Goal: Information Seeking & Learning: Learn about a topic

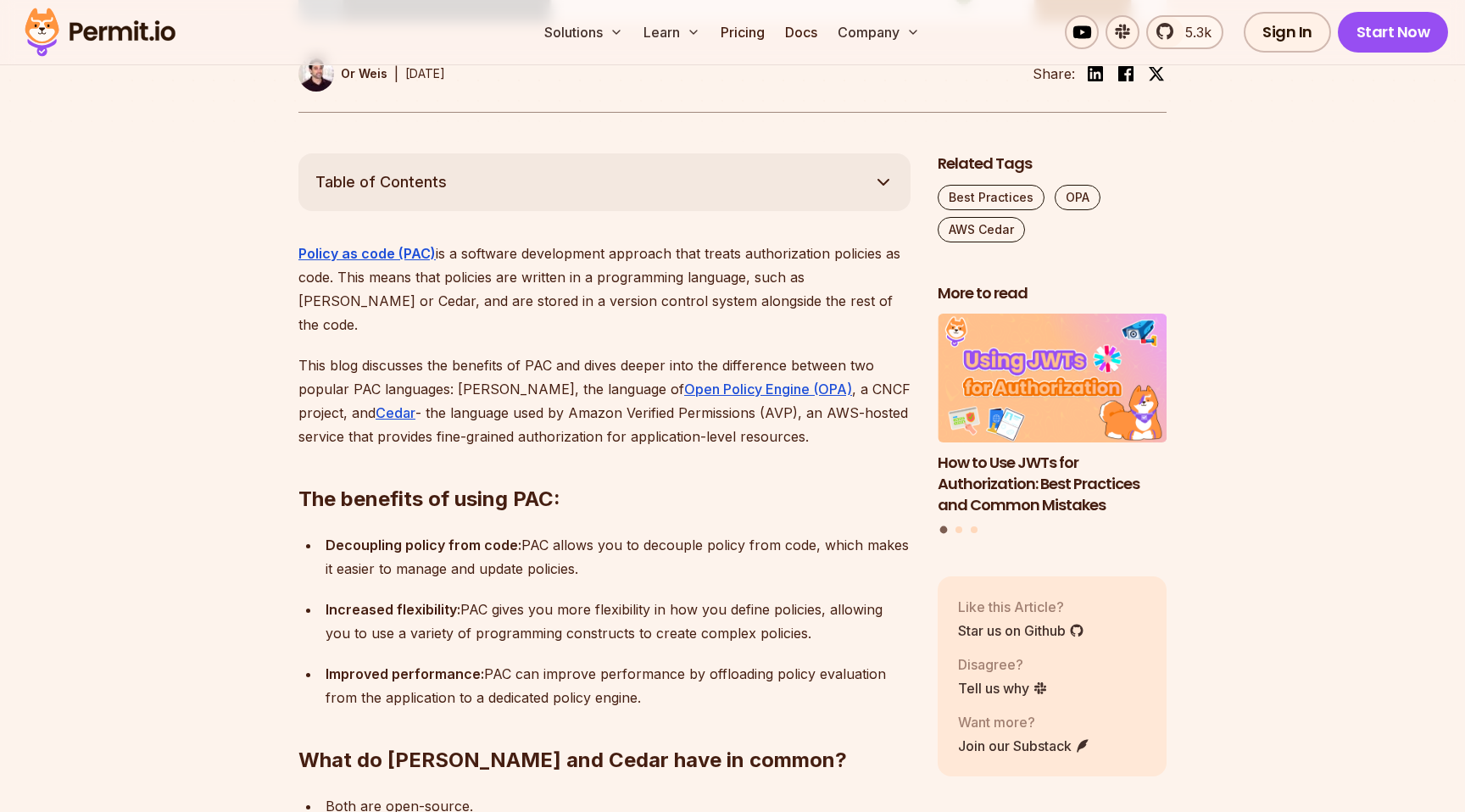
scroll to position [840, 0]
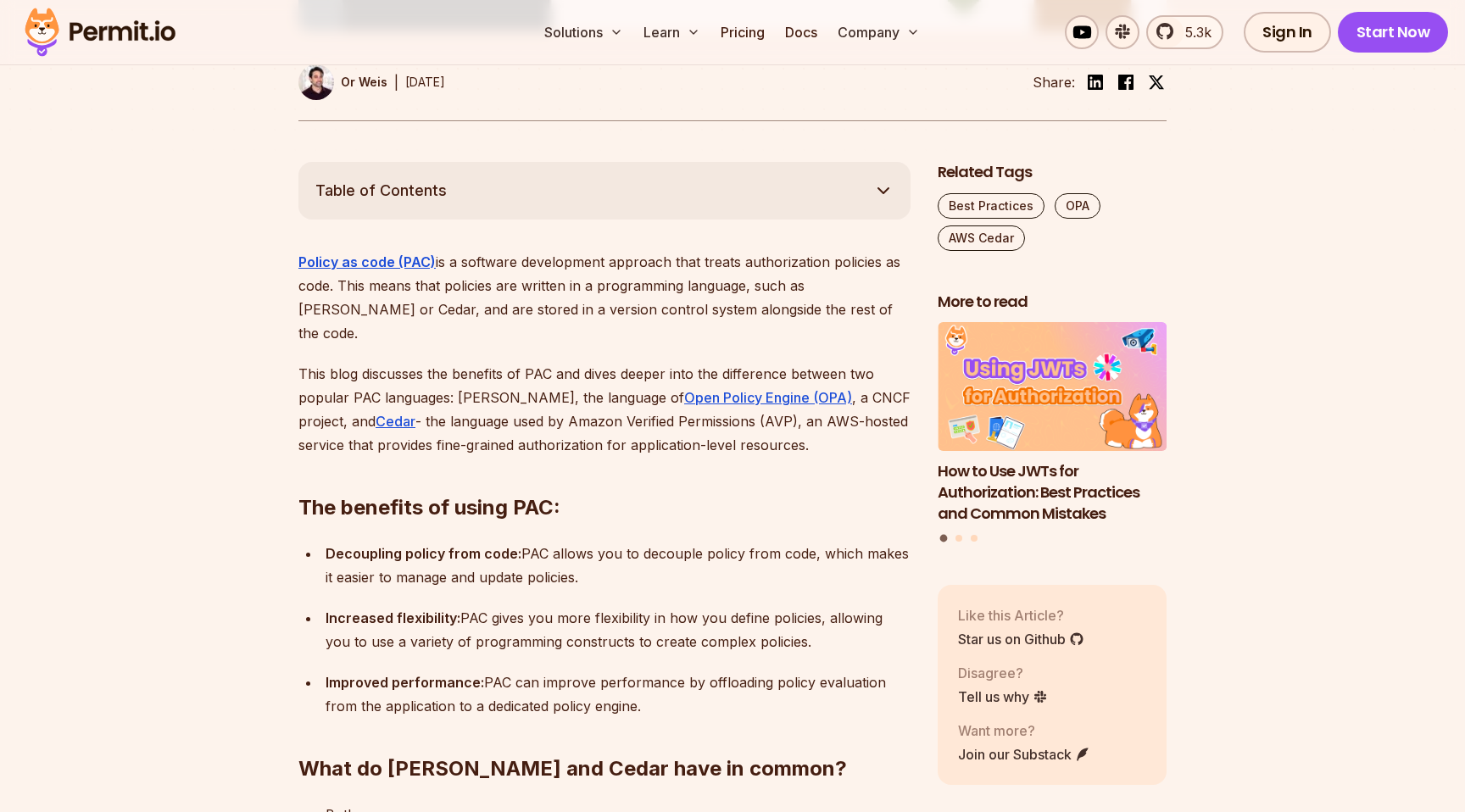
click at [761, 253] on p "Policy as code (PAC) is a software development approach that treats authorizati…" at bounding box center [605, 298] width 613 height 95
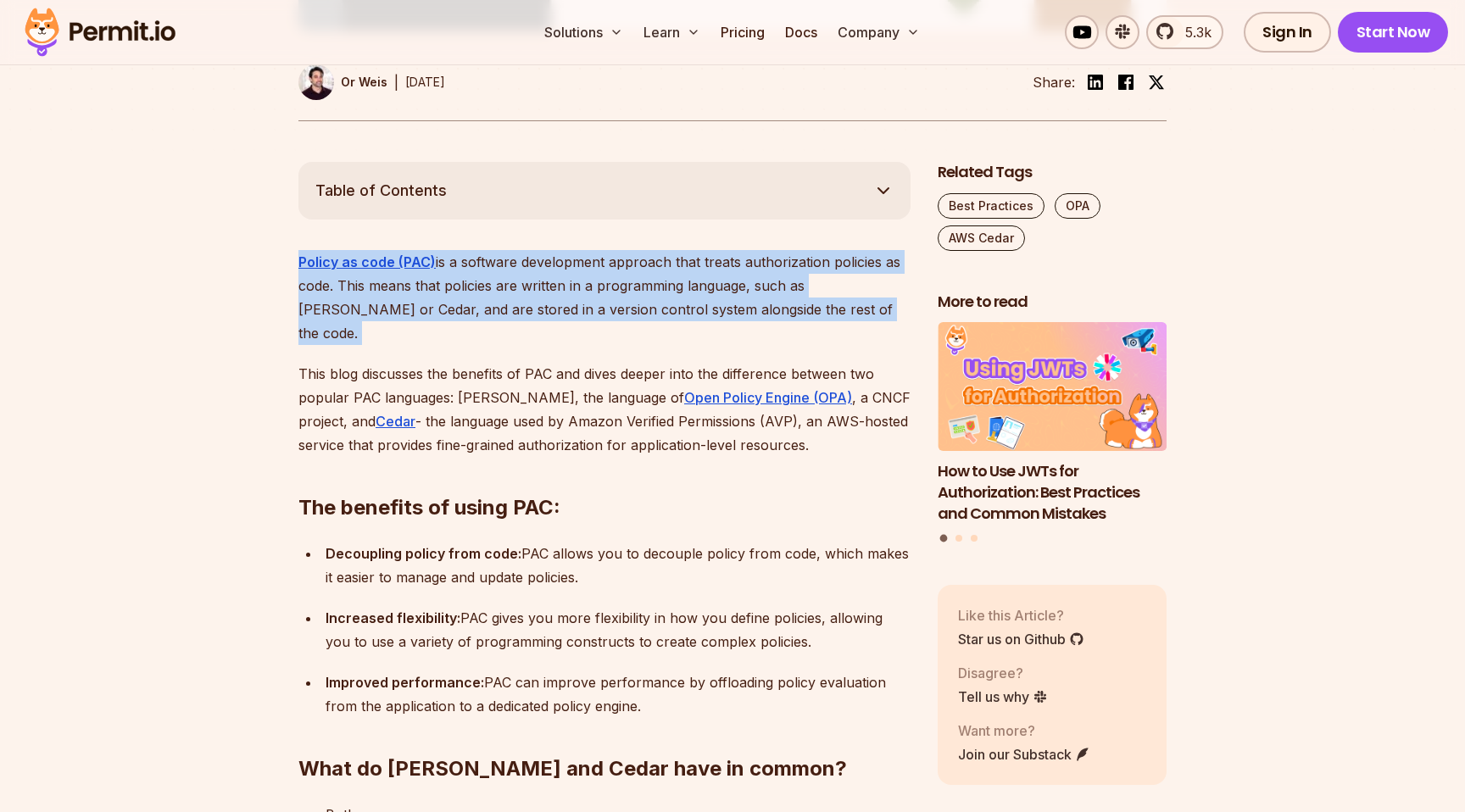
click at [761, 253] on p "Policy as code (PAC) is a software development approach that treats authorizati…" at bounding box center [605, 298] width 613 height 95
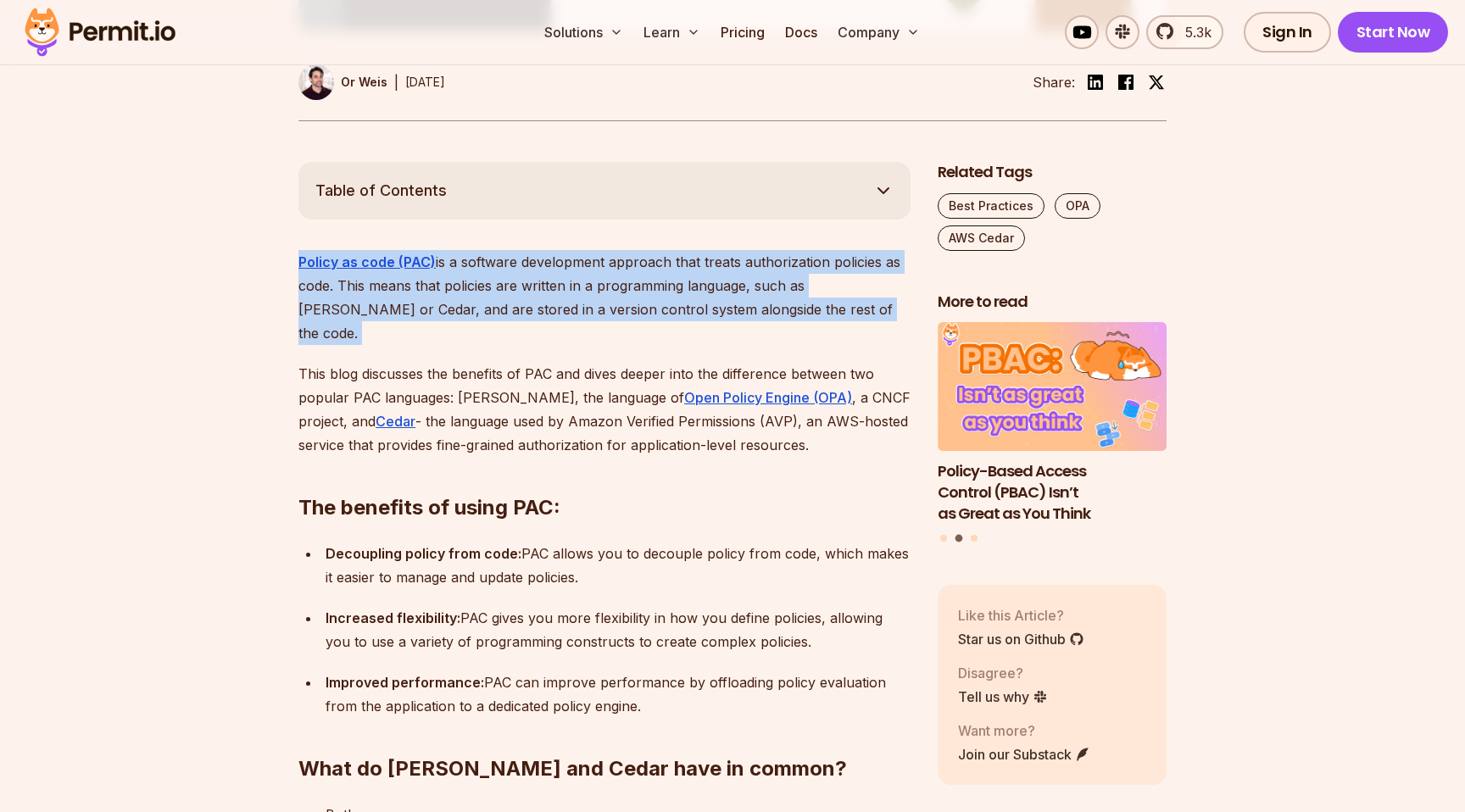
click at [741, 250] on p "Policy as code (PAC) is a software development approach that treats authorizati…" at bounding box center [605, 298] width 613 height 95
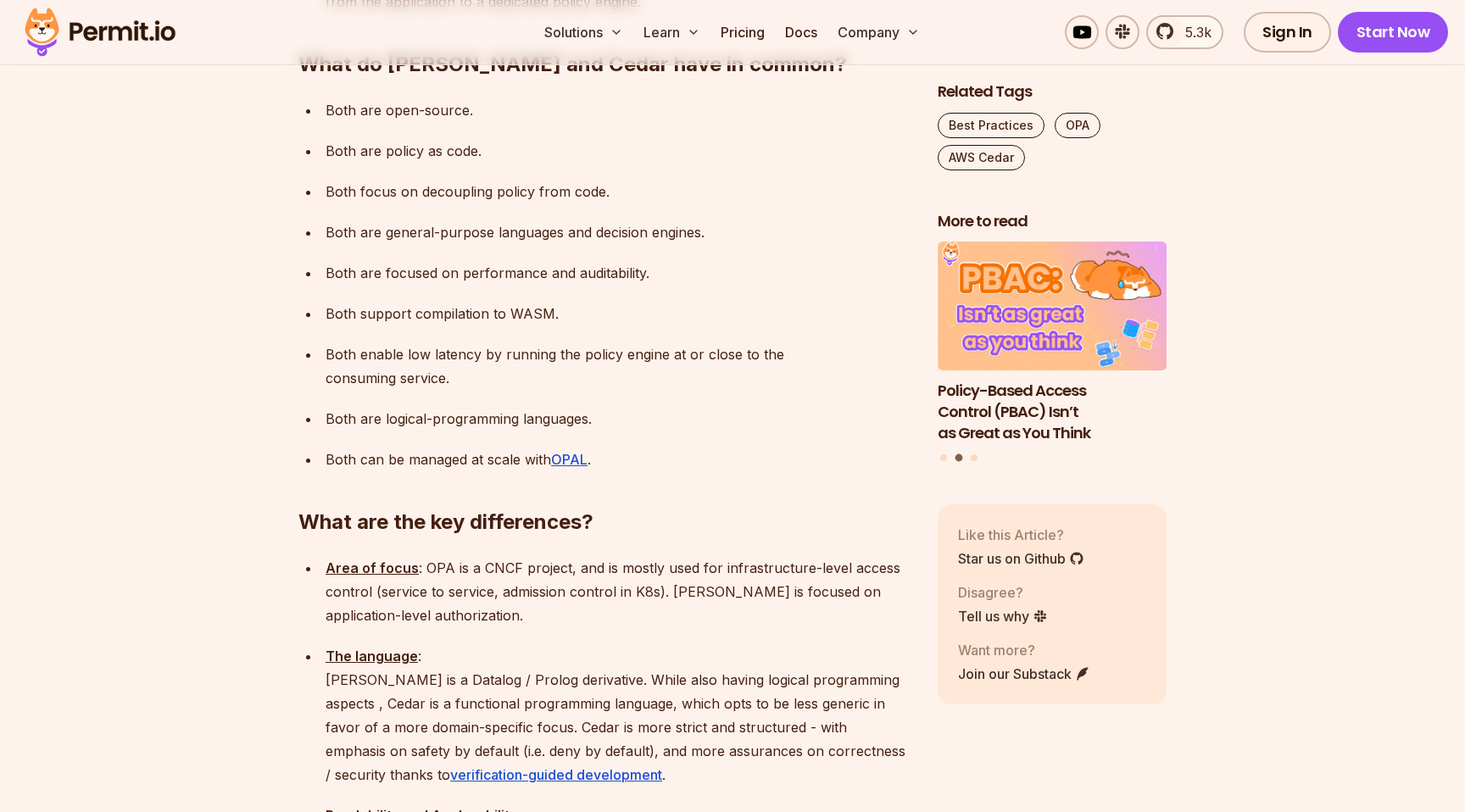
scroll to position [1323, 0]
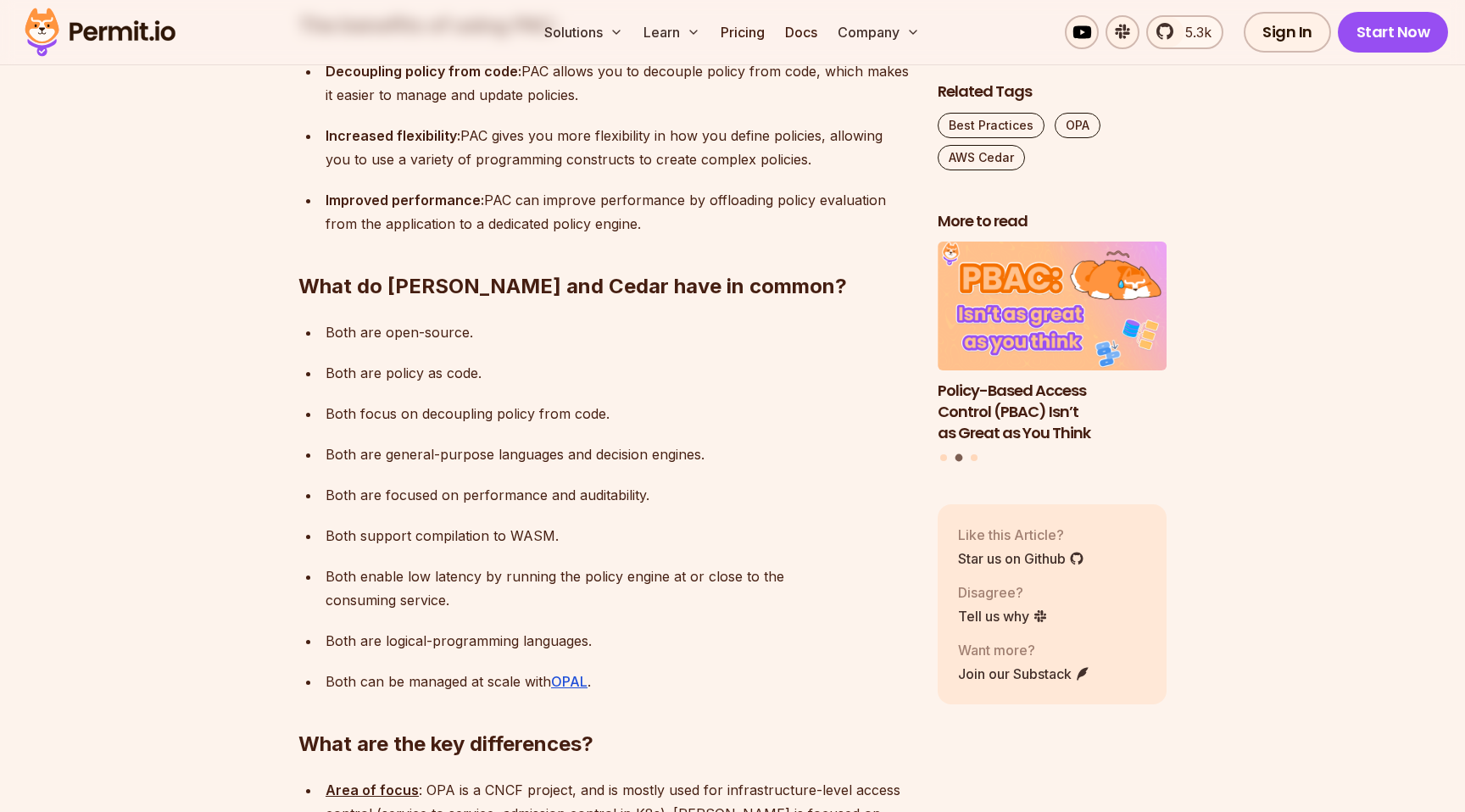
click at [751, 402] on p "Both focus on decoupling policy from code." at bounding box center [619, 413] width 585 height 24
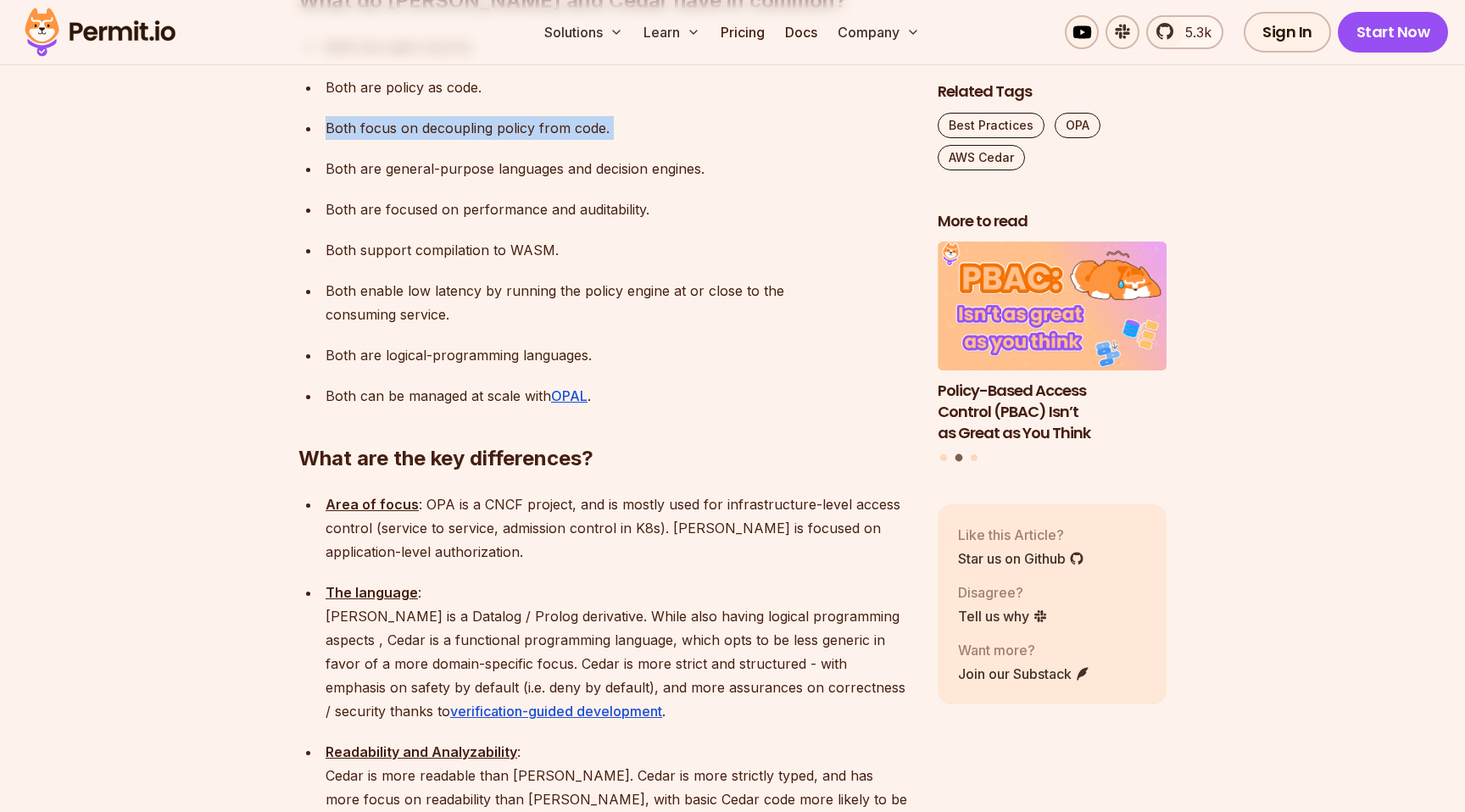
scroll to position [1645, 0]
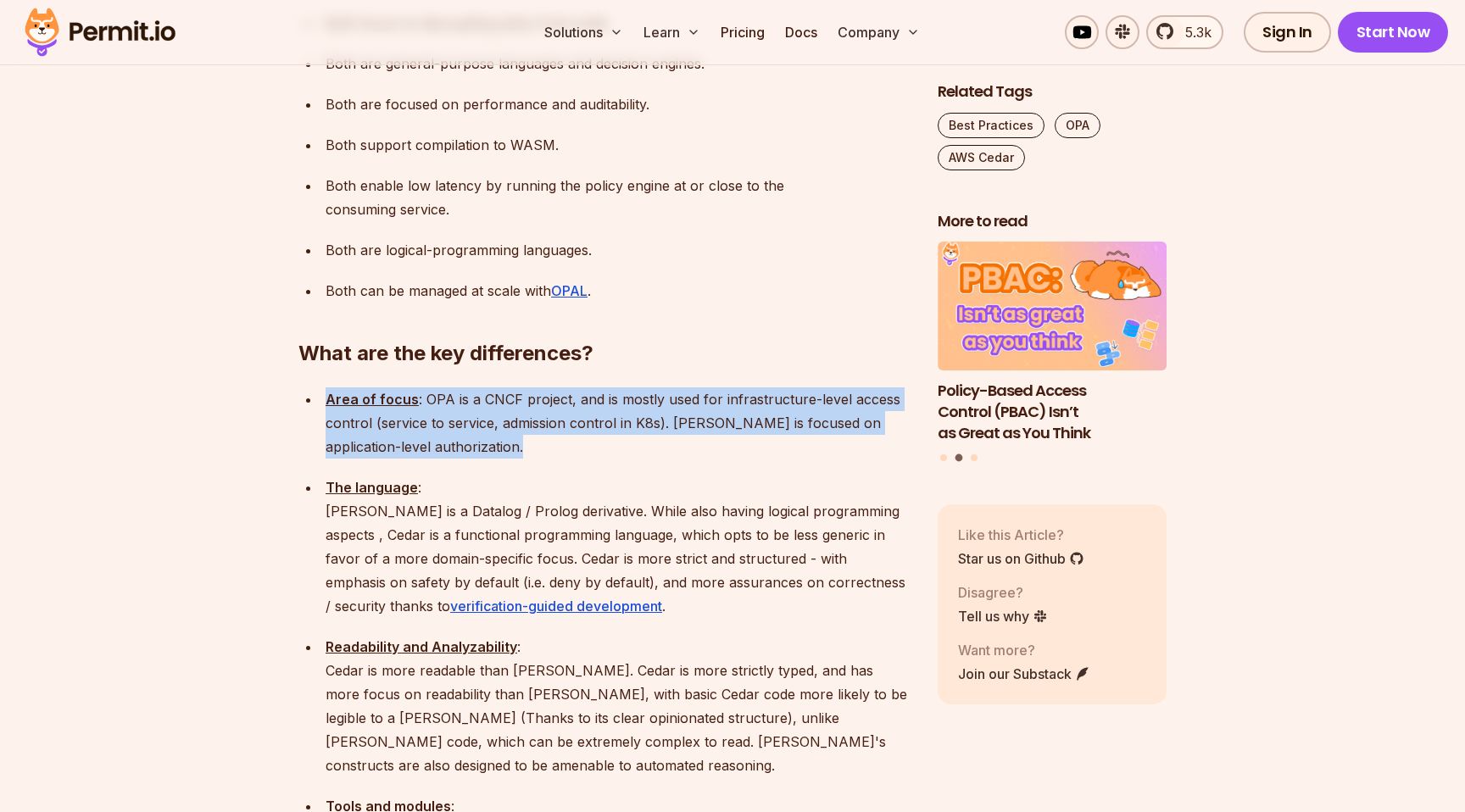
scroll to position [1715, 0]
click at [728, 387] on p "Area of focus : OPA is a CNCF project, and is mostly used for infrastructure-le…" at bounding box center [619, 422] width 585 height 71
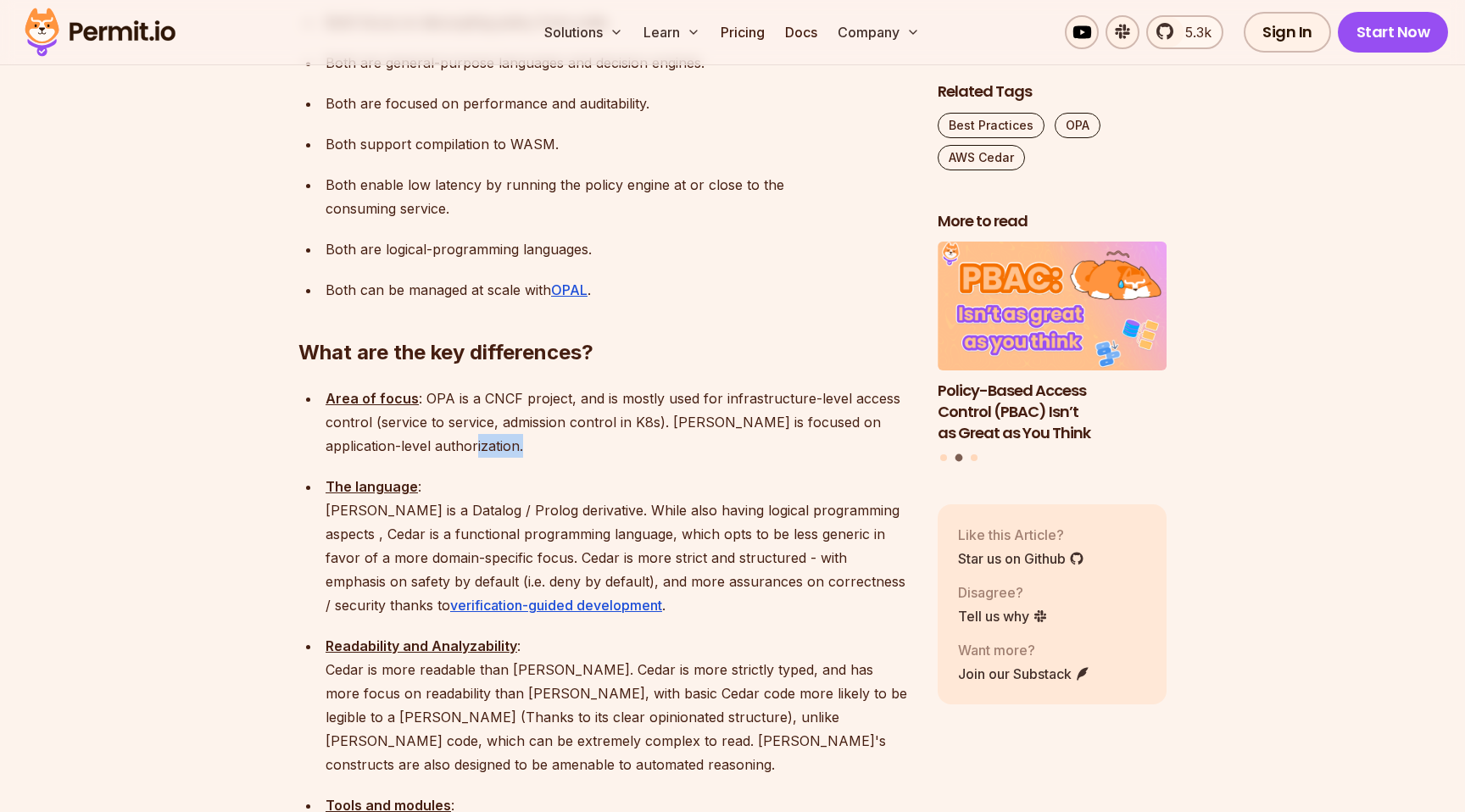
click at [728, 387] on p "Area of focus : OPA is a CNCF project, and is mostly used for infrastructure-le…" at bounding box center [619, 422] width 585 height 71
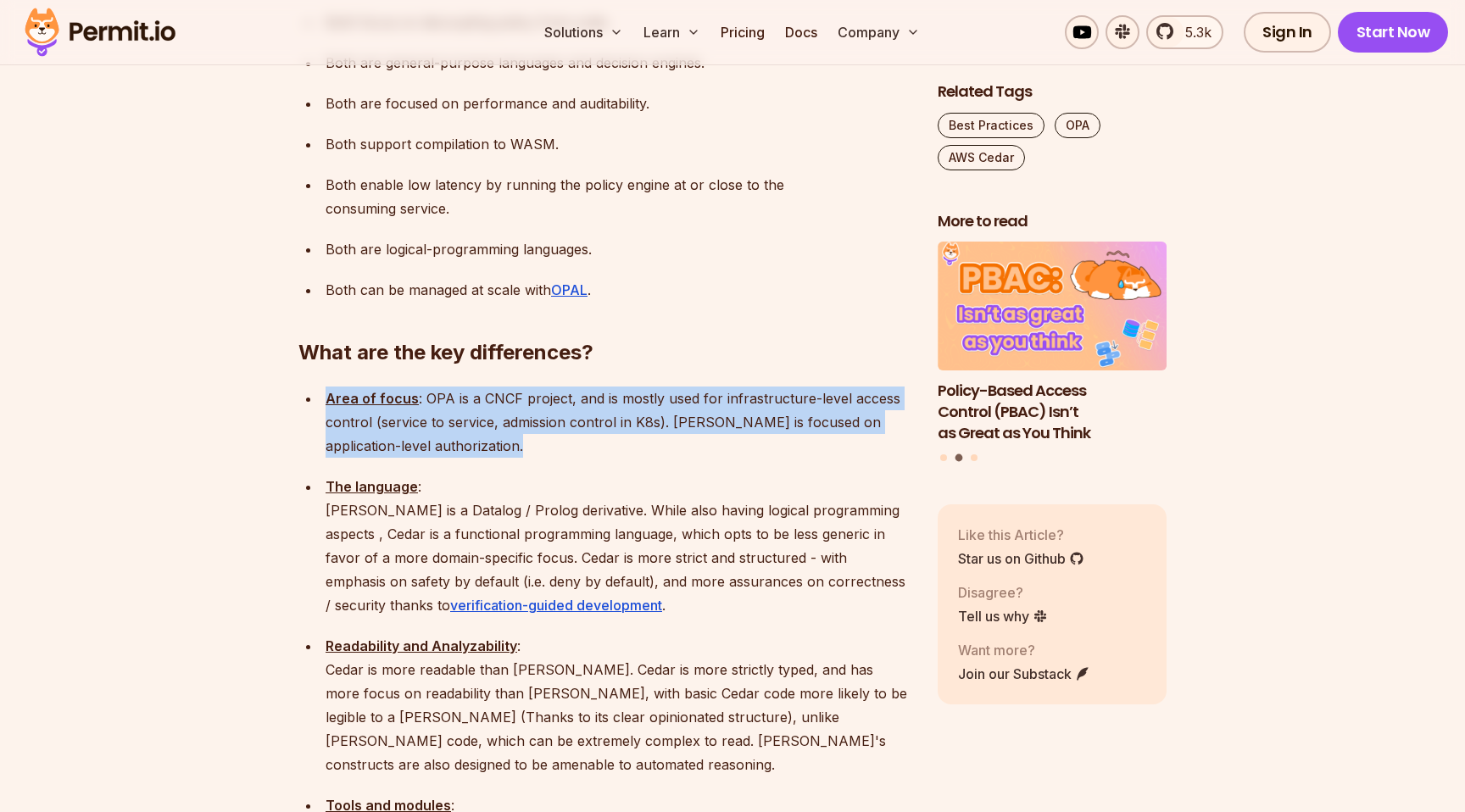
click at [728, 387] on p "Area of focus : OPA is a CNCF project, and is mostly used for infrastructure-le…" at bounding box center [619, 422] width 585 height 71
click at [722, 387] on p "Area of focus : OPA is a CNCF project, and is mostly used for infrastructure-le…" at bounding box center [619, 422] width 585 height 71
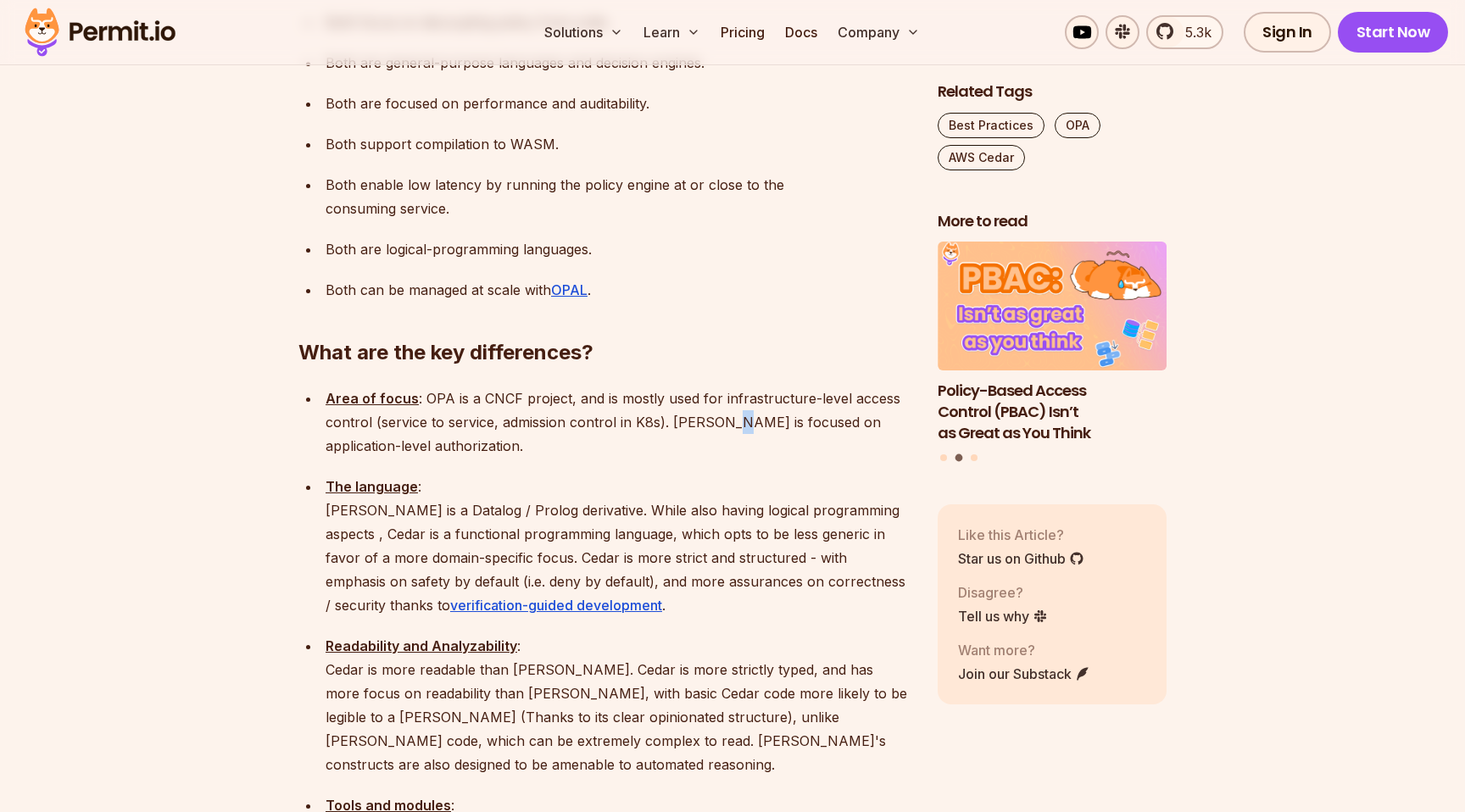
click at [722, 387] on p "Area of focus : OPA is a CNCF project, and is mostly used for infrastructure-le…" at bounding box center [619, 422] width 585 height 71
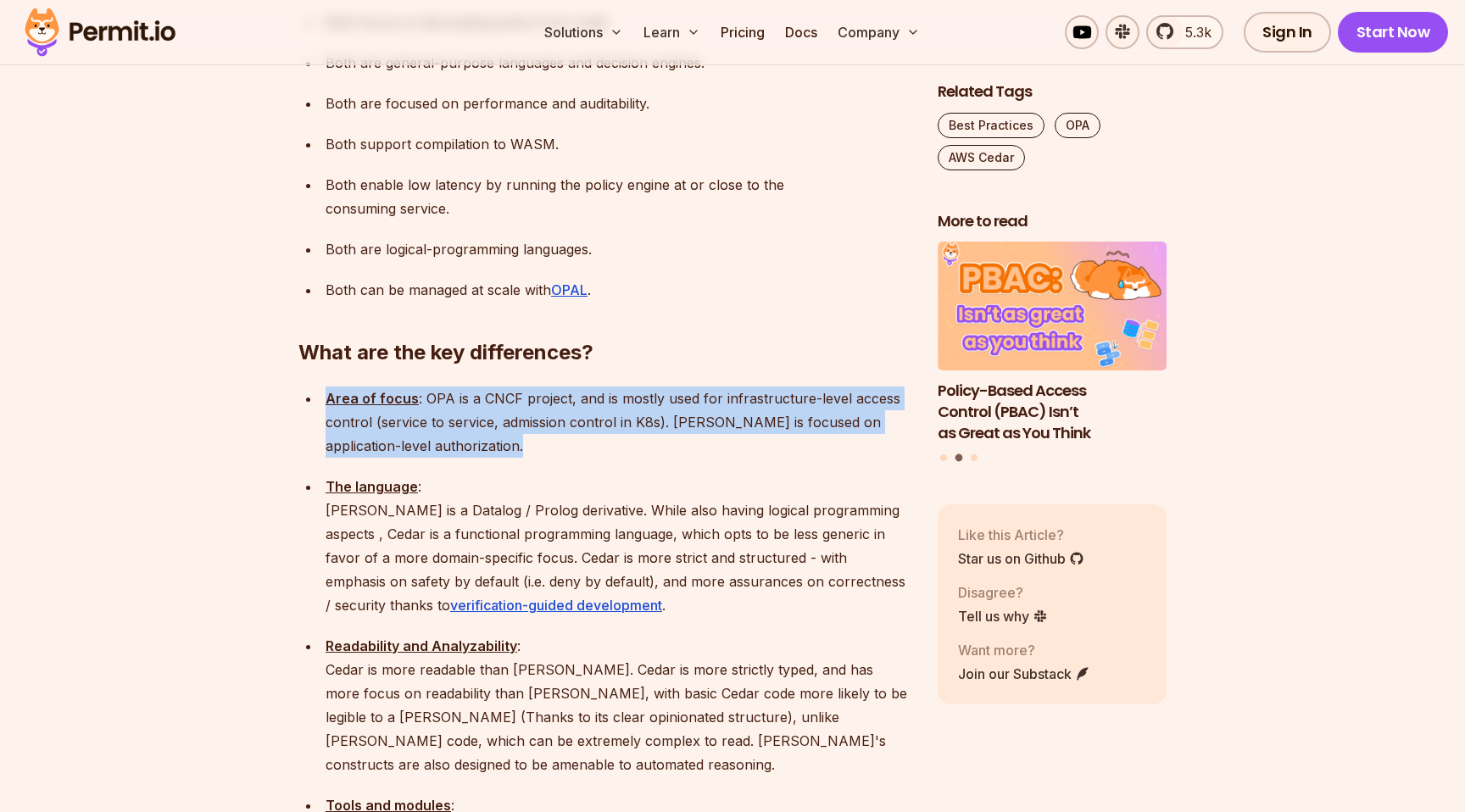
click at [722, 387] on p "Area of focus : OPA is a CNCF project, and is mostly used for infrastructure-le…" at bounding box center [619, 422] width 585 height 71
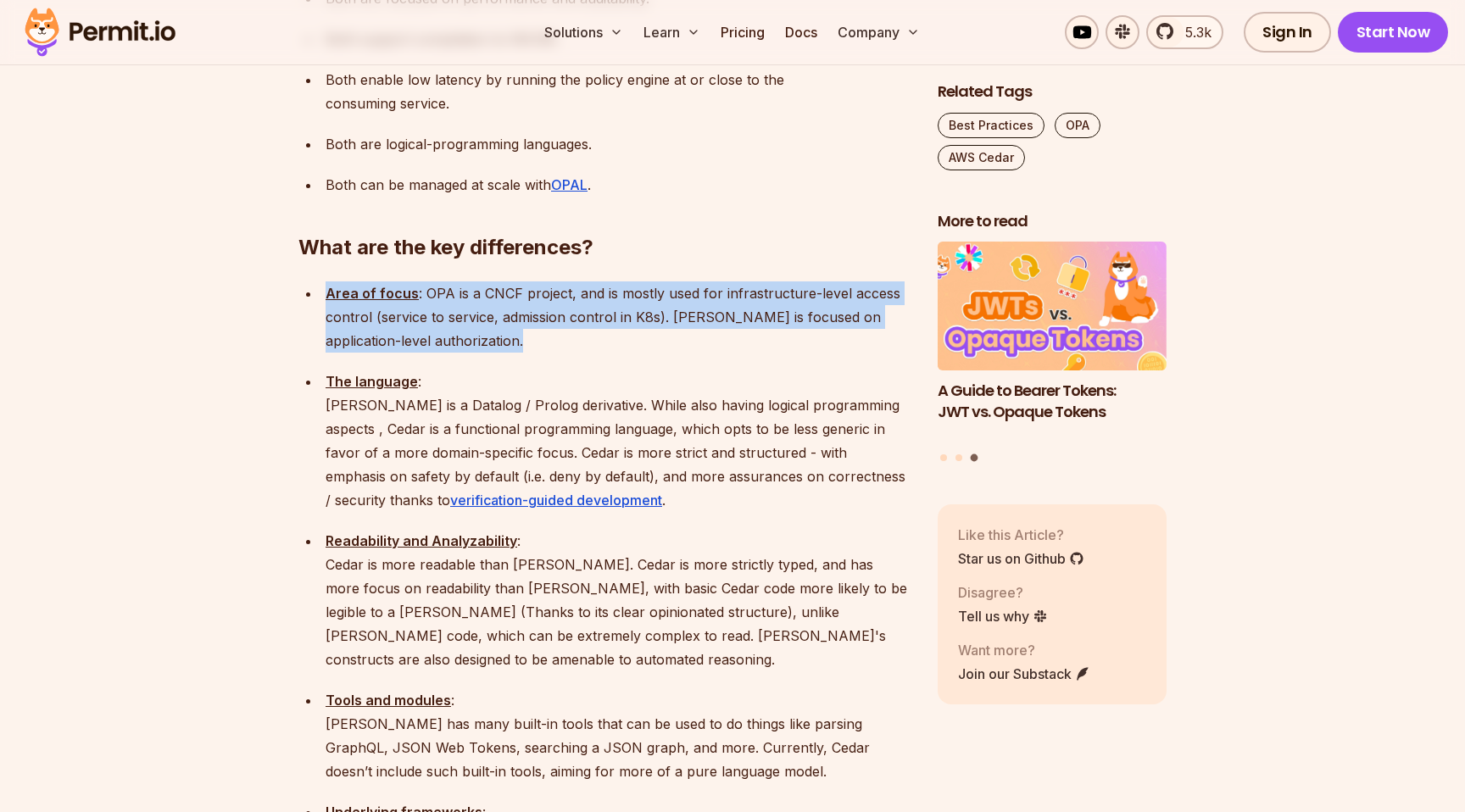
scroll to position [1823, 0]
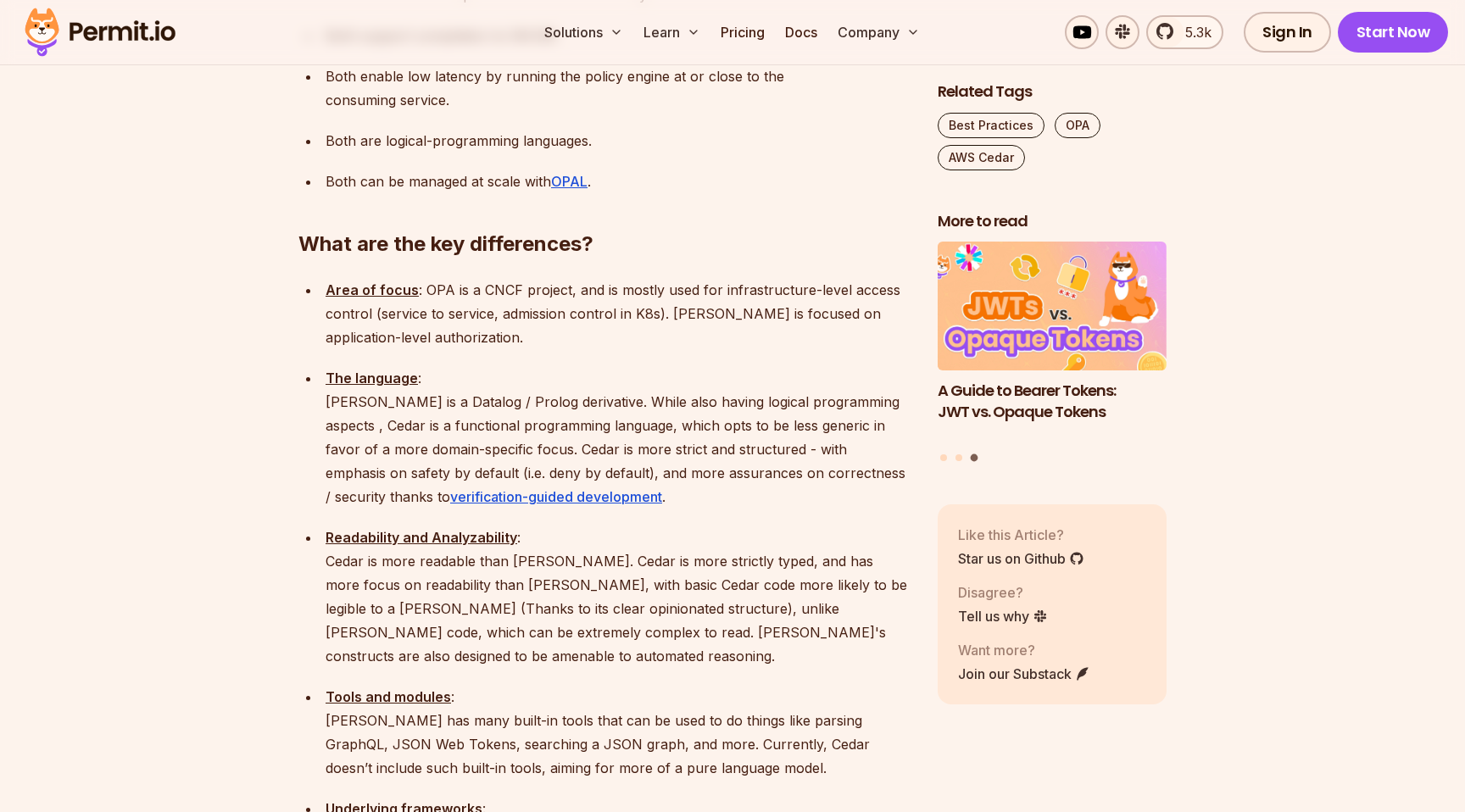
click at [722, 366] on p "The language : [PERSON_NAME] is a Datalog / Prolog derivative. While also havin…" at bounding box center [619, 438] width 585 height 142
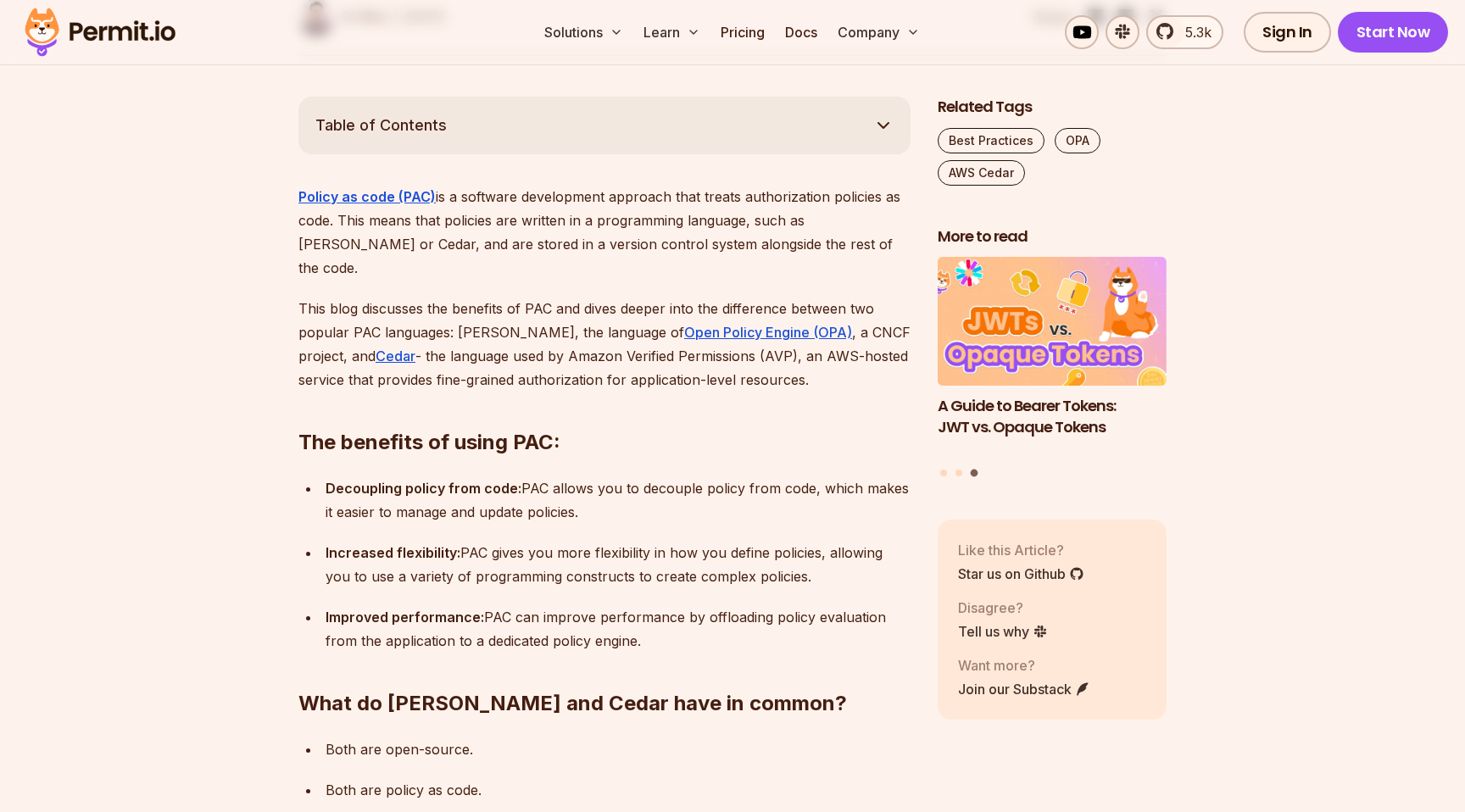
scroll to position [0, 0]
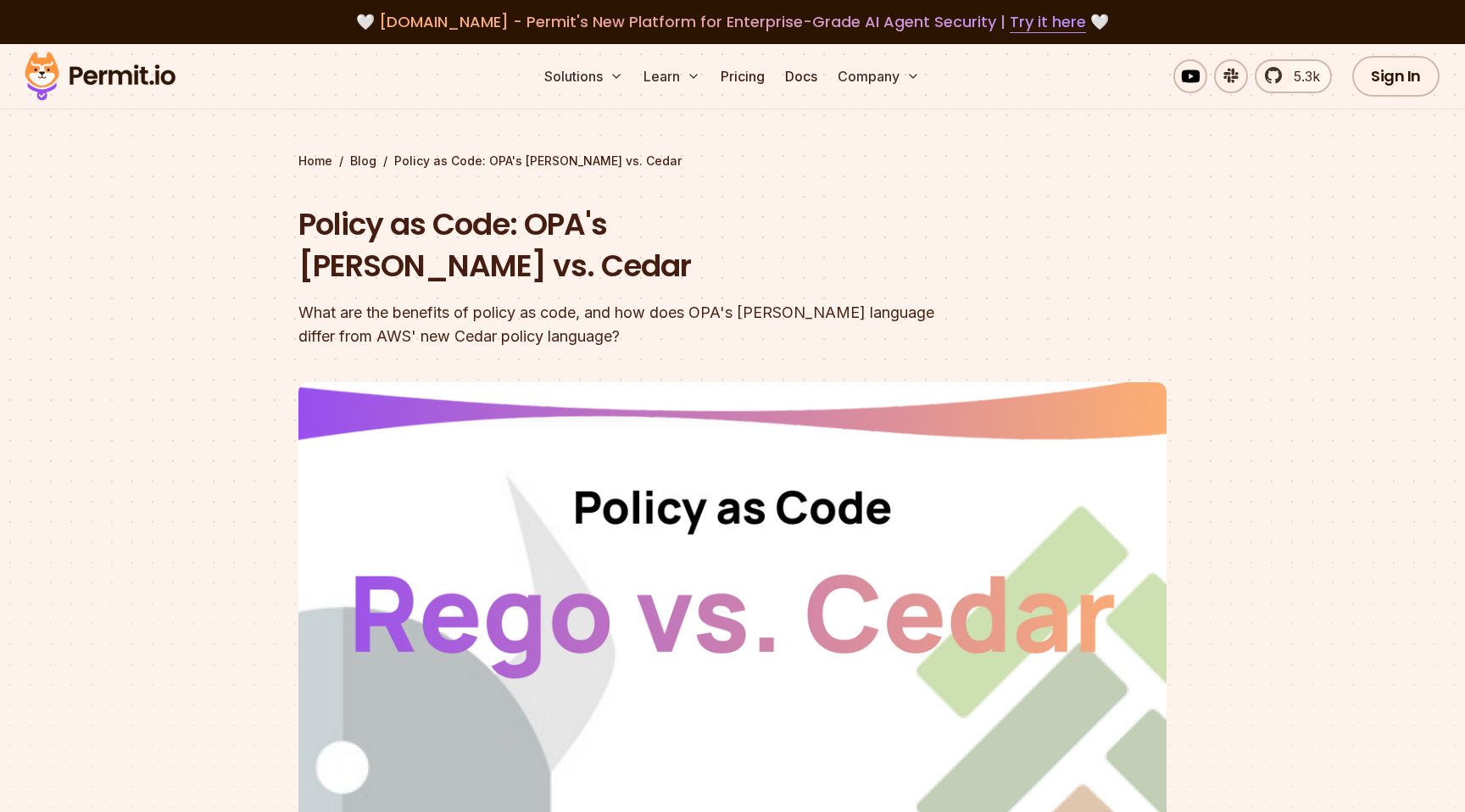
click at [718, 149] on section "Home / Blog / Policy as Code: OPA's [PERSON_NAME] vs. Cedar Policy as Code: OPA…" at bounding box center [732, 523] width 1465 height 958
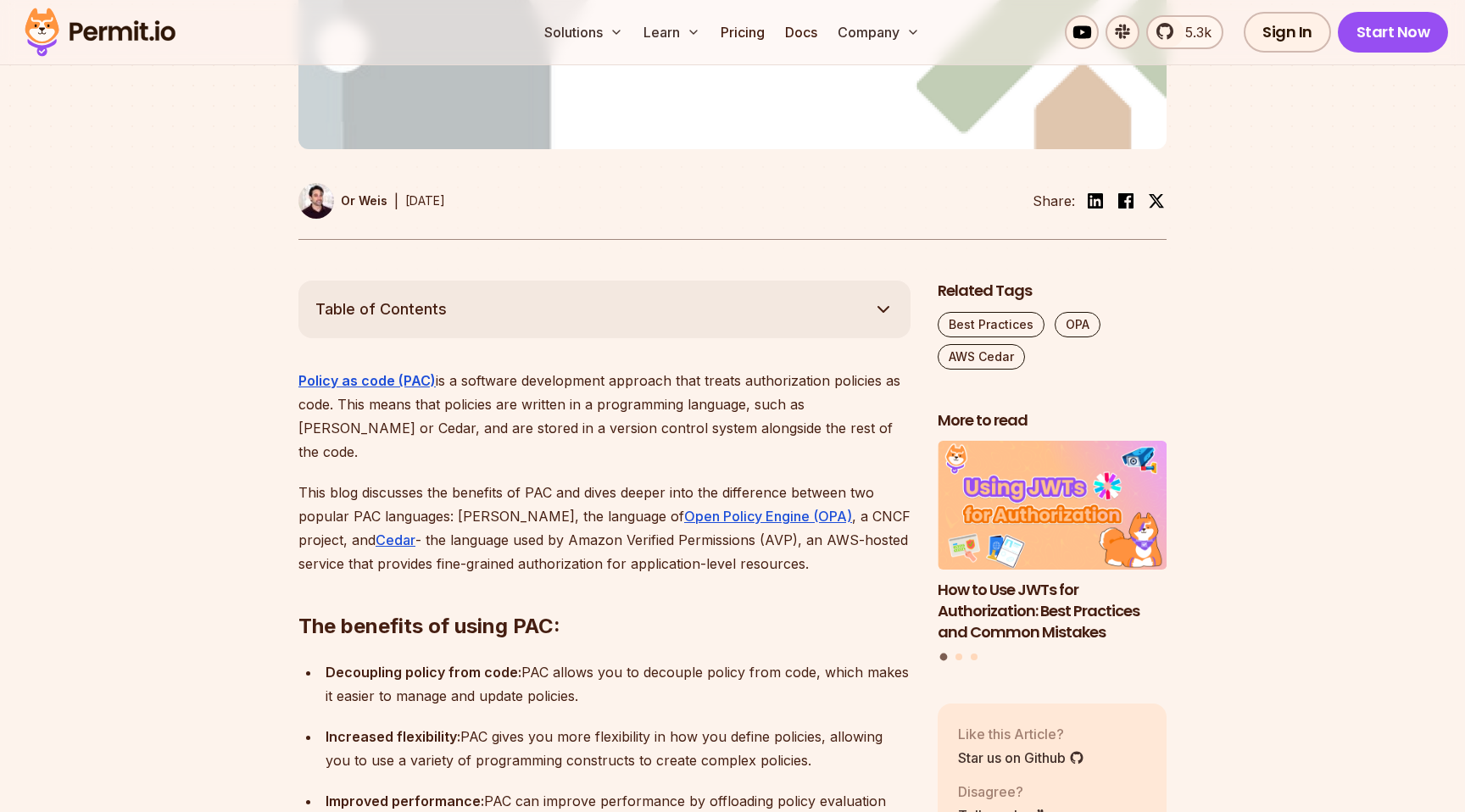
scroll to position [688, 0]
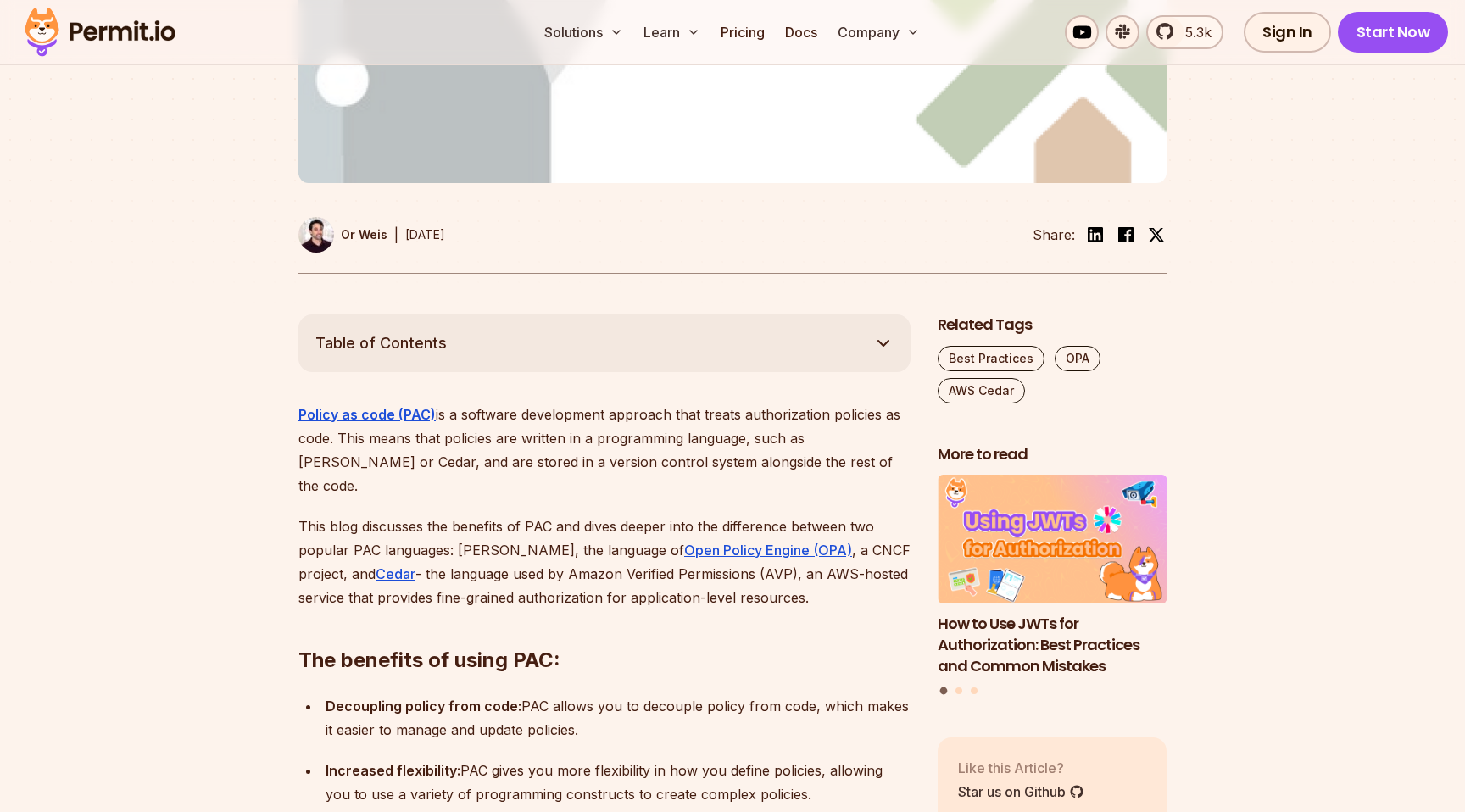
click at [743, 232] on div at bounding box center [732, 3] width 1465 height 623
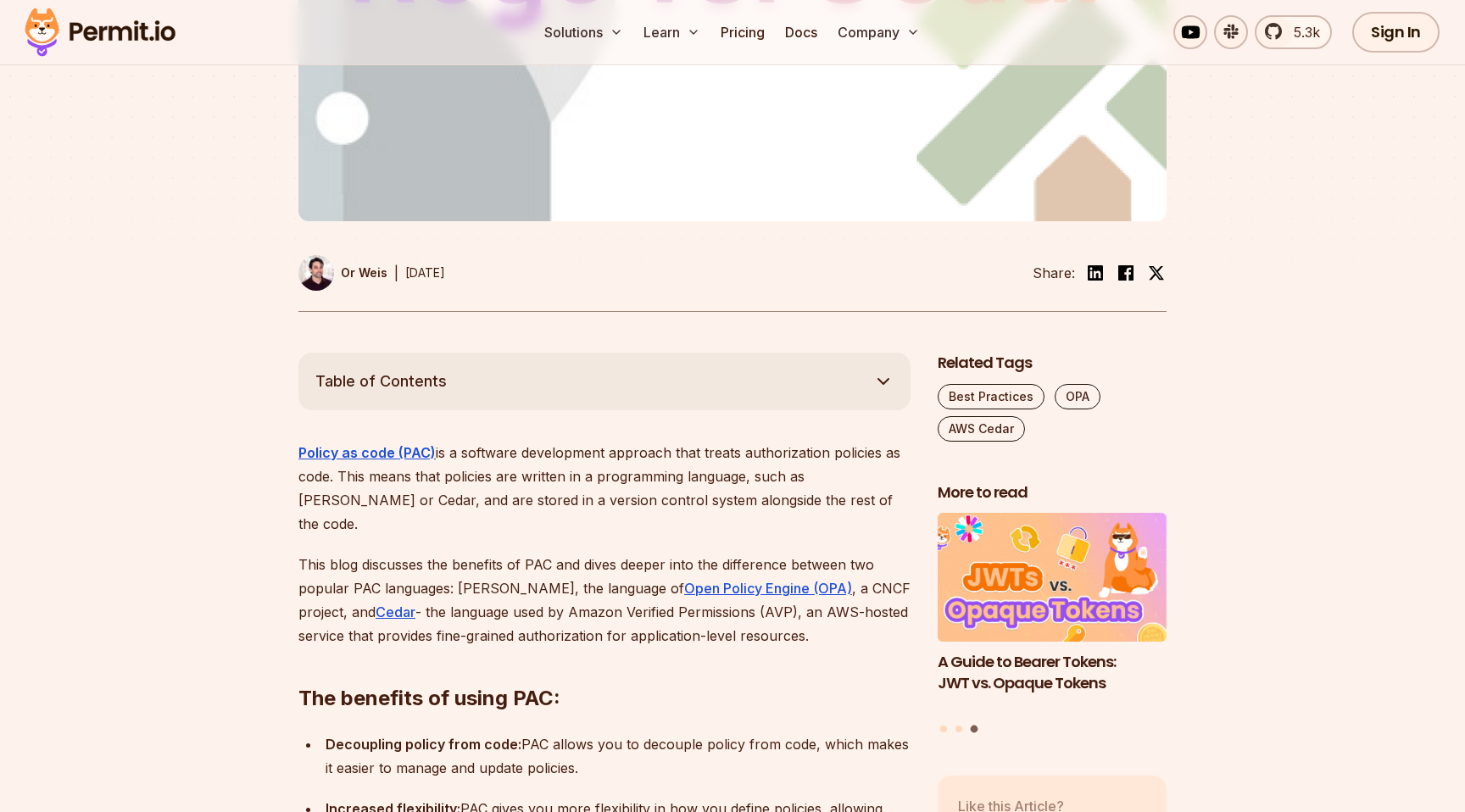
scroll to position [1071, 0]
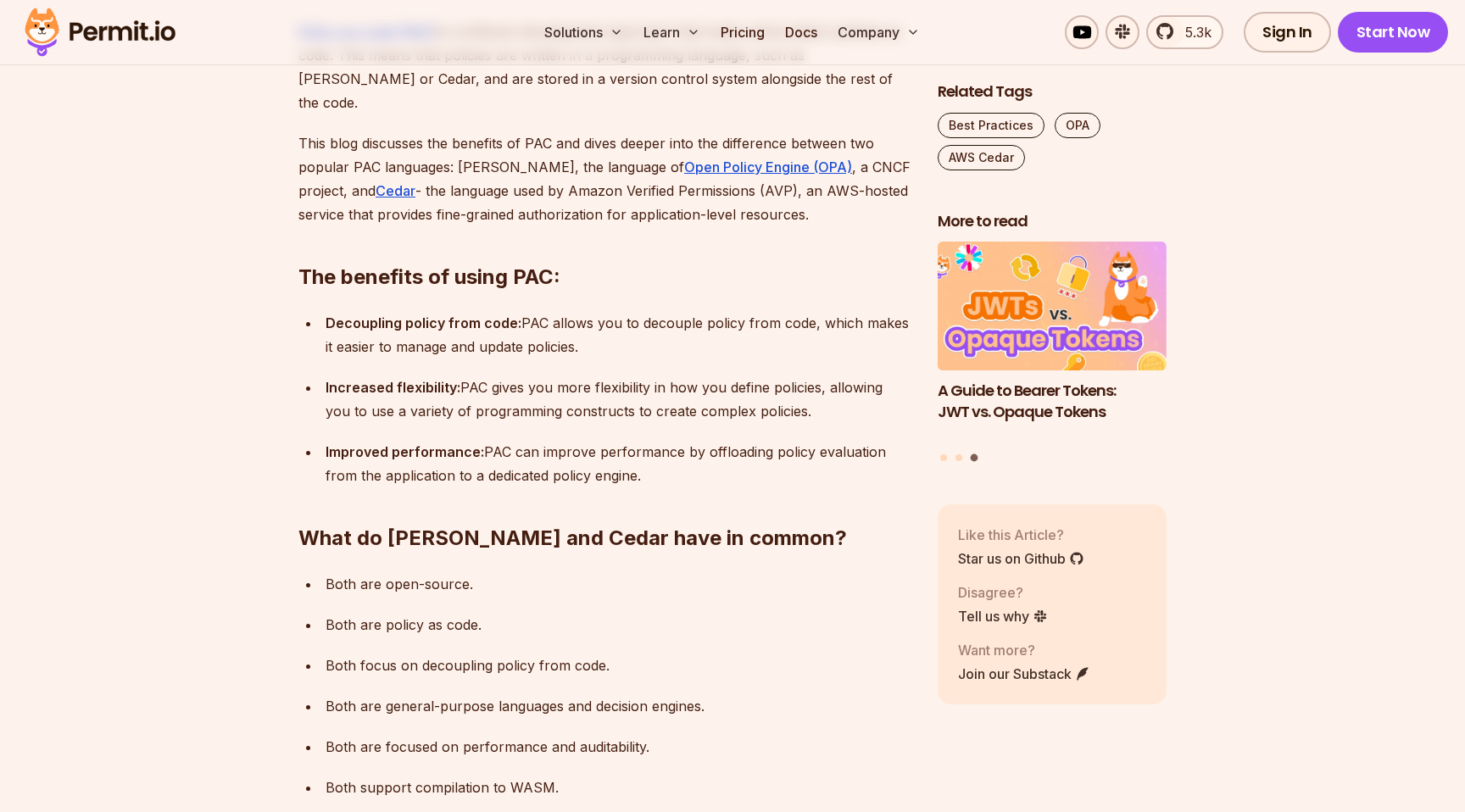
click at [718, 215] on h2 "The benefits of using PAC:" at bounding box center [605, 243] width 613 height 95
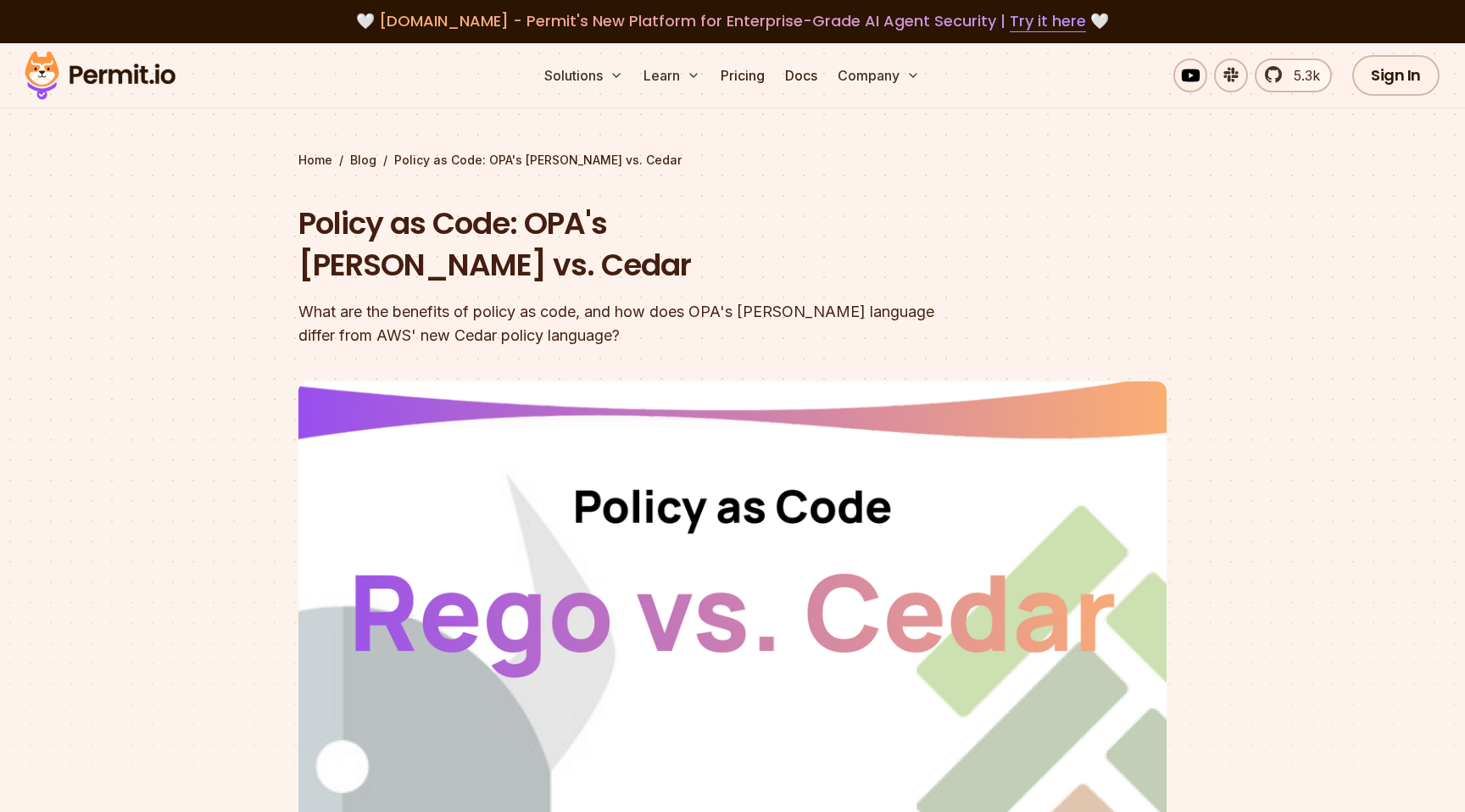
scroll to position [0, 0]
